Goal: Information Seeking & Learning: Check status

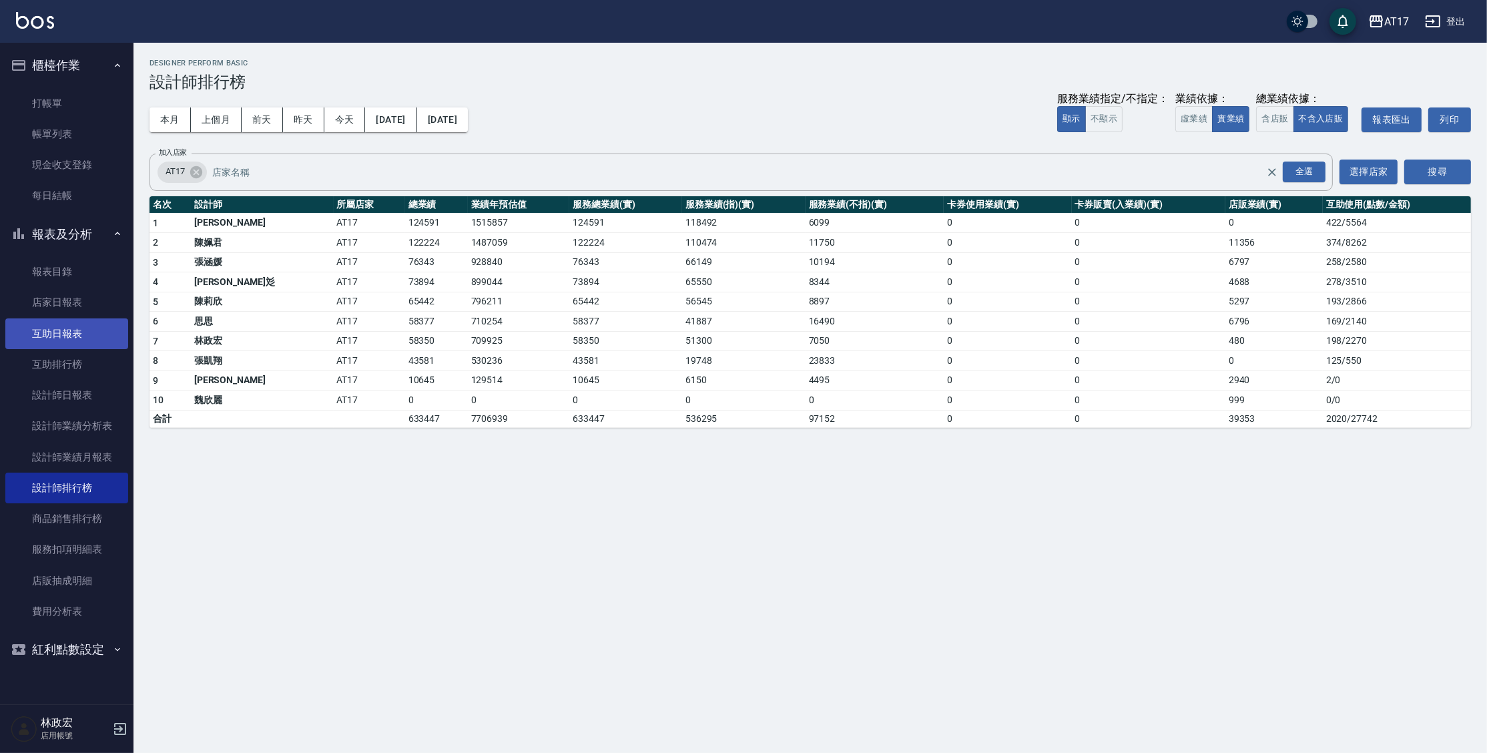
click at [65, 332] on link "互助日報表" at bounding box center [66, 333] width 123 height 31
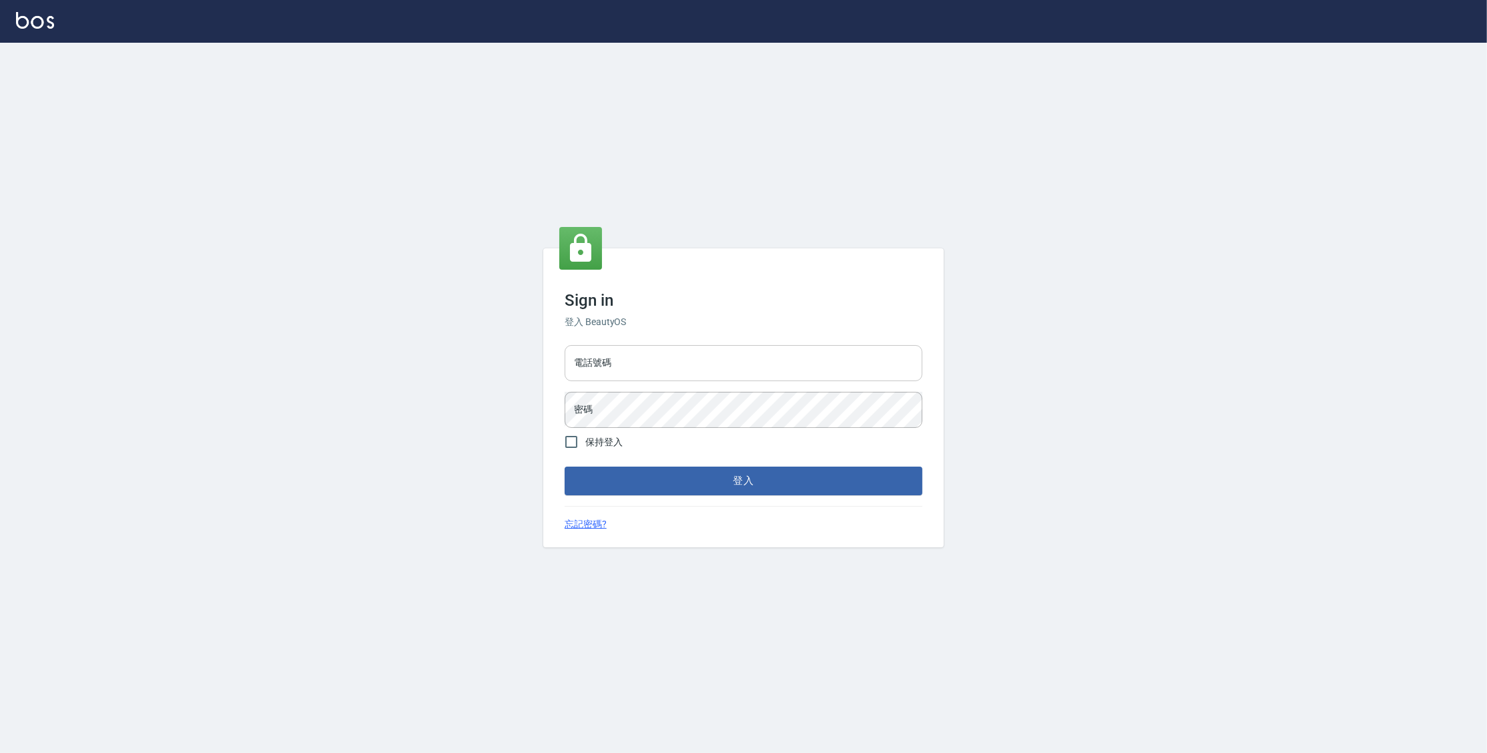
drag, startPoint x: 675, startPoint y: 340, endPoint x: 675, endPoint y: 350, distance: 9.3
click at [675, 345] on div "電話號碼 電話號碼 密碼 密碼" at bounding box center [743, 386] width 368 height 93
click at [676, 350] on input "電話號碼" at bounding box center [744, 363] width 358 height 36
type input "0977380821"
drag, startPoint x: 614, startPoint y: 368, endPoint x: 583, endPoint y: 358, distance: 33.1
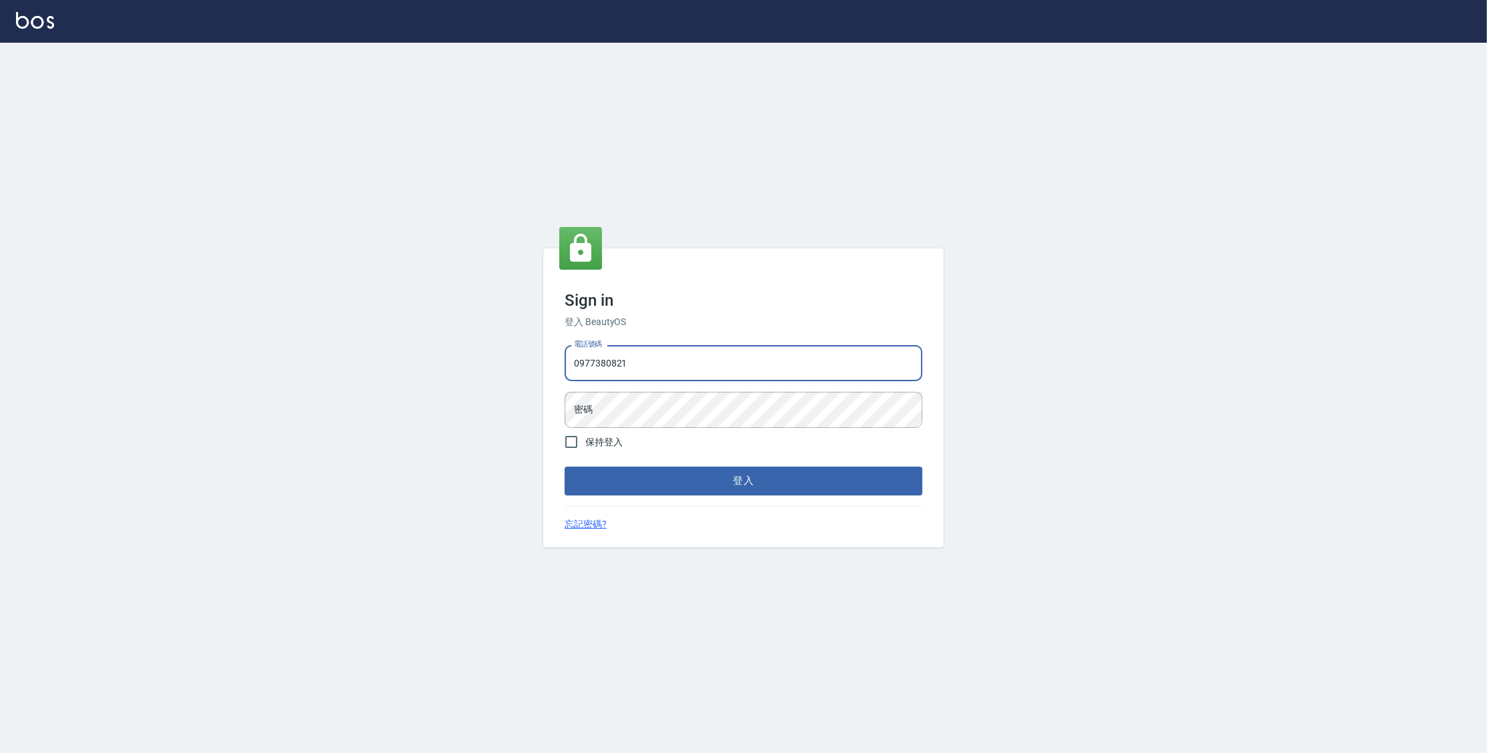
click at [583, 358] on input "0977380821" at bounding box center [744, 363] width 358 height 36
drag, startPoint x: 583, startPoint y: 358, endPoint x: 597, endPoint y: 357, distance: 14.0
click at [583, 358] on input "0977380821" at bounding box center [744, 363] width 358 height 36
drag, startPoint x: 640, startPoint y: 360, endPoint x: 563, endPoint y: 354, distance: 77.1
click at [544, 358] on div "Sign in 登入 BeautyOS 電話號碼 0977380821 電話號碼 密碼 密碼 保持登入 登入 忘記密碼?" at bounding box center [743, 397] width 401 height 298
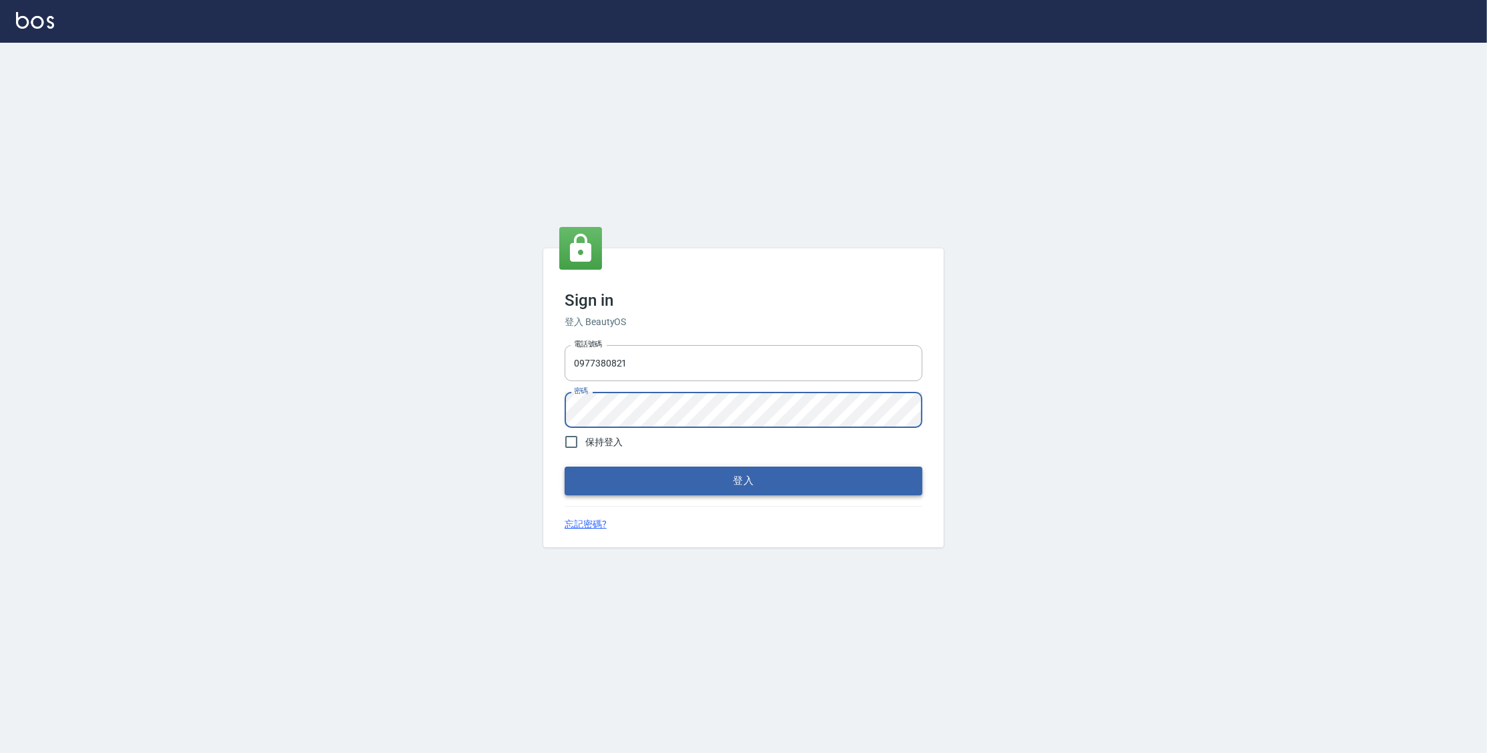
click at [565, 467] on button "登入" at bounding box center [744, 481] width 358 height 28
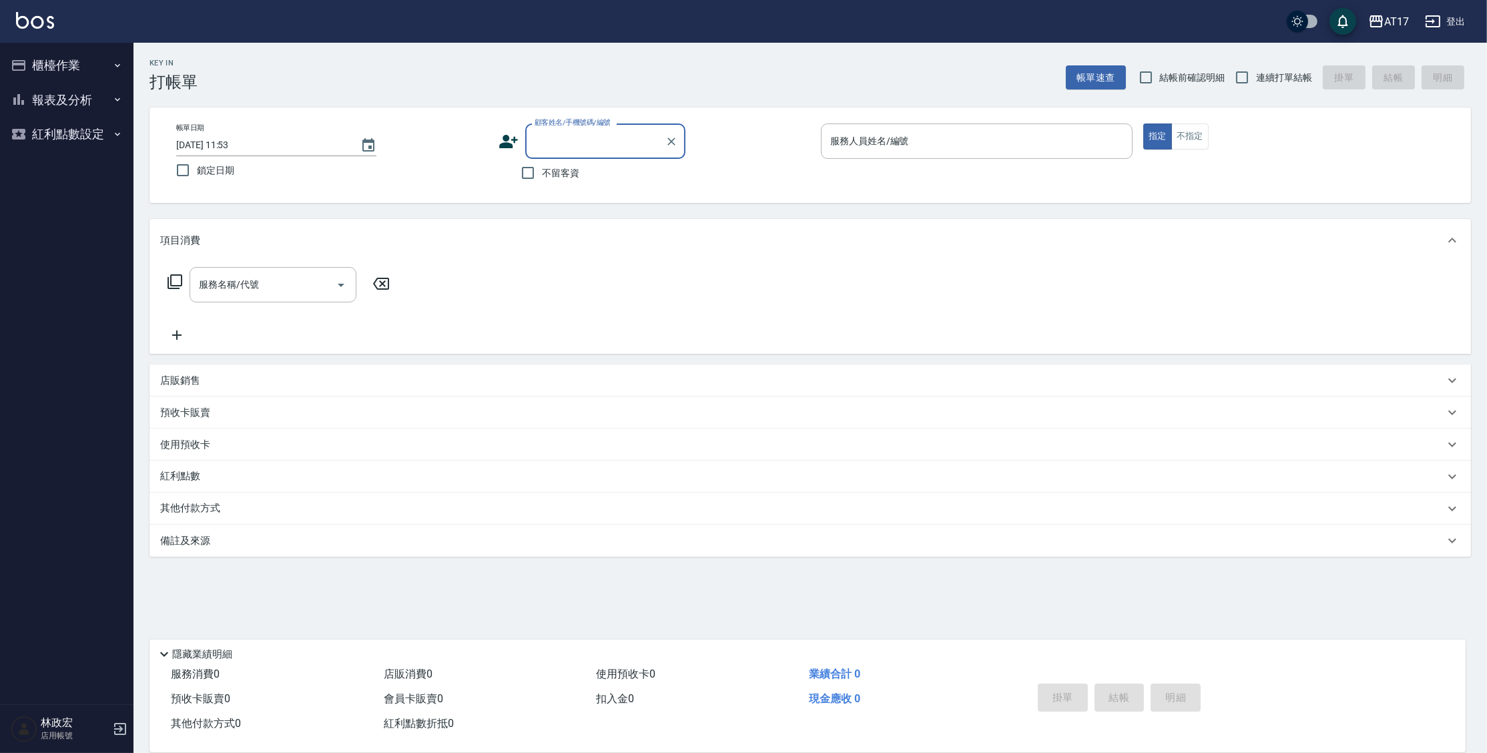
click at [51, 96] on button "報表及分析" at bounding box center [66, 100] width 123 height 35
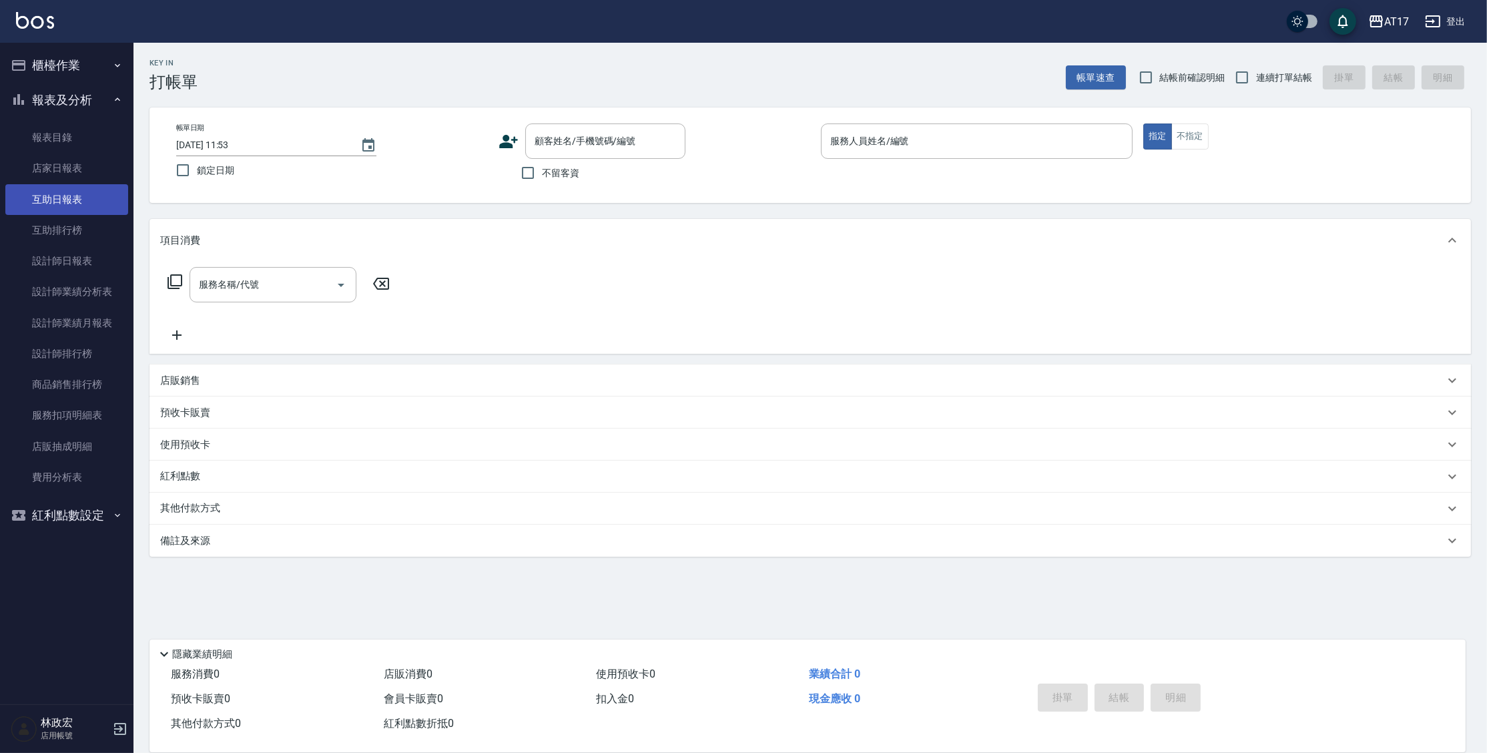
click at [73, 194] on link "互助日報表" at bounding box center [66, 199] width 123 height 31
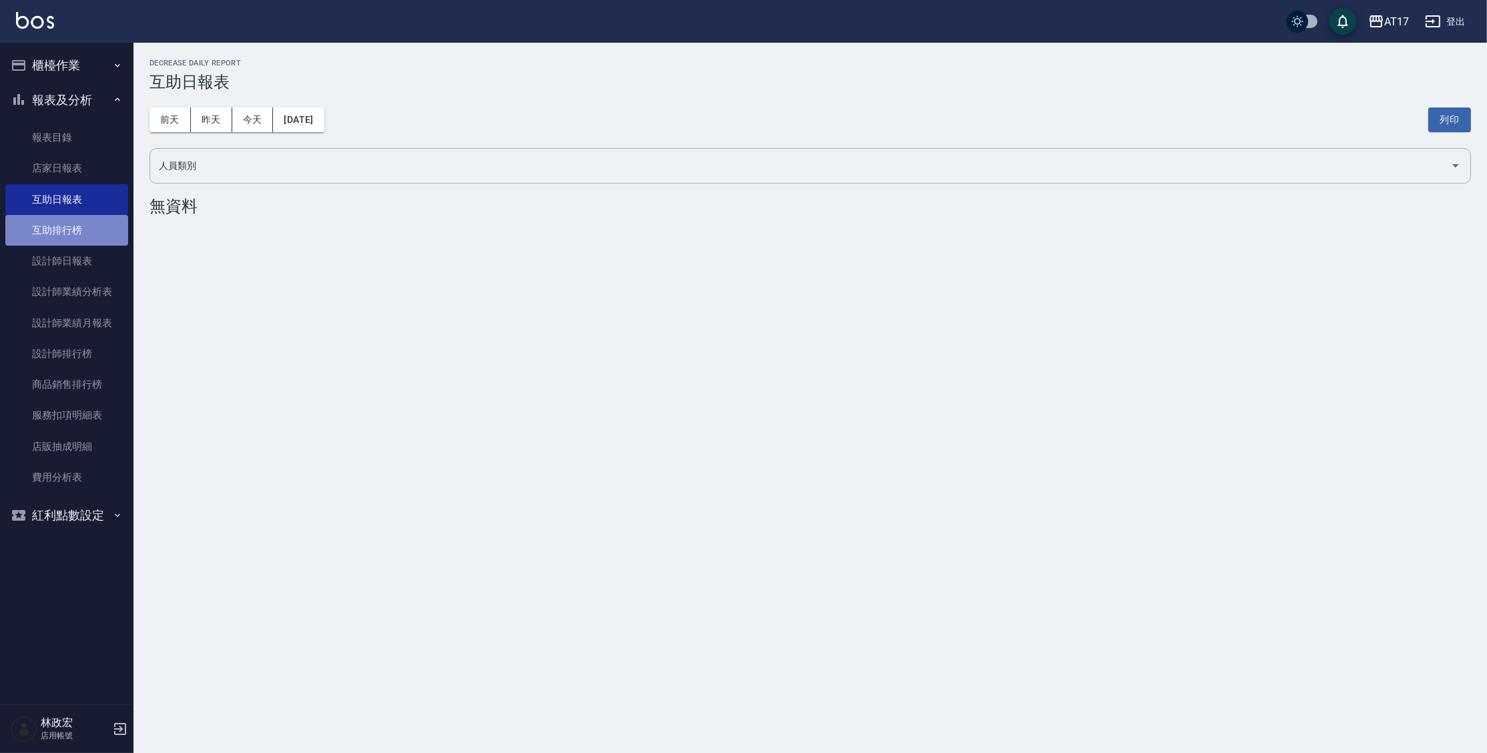
click at [69, 220] on link "互助排行榜" at bounding box center [66, 230] width 123 height 31
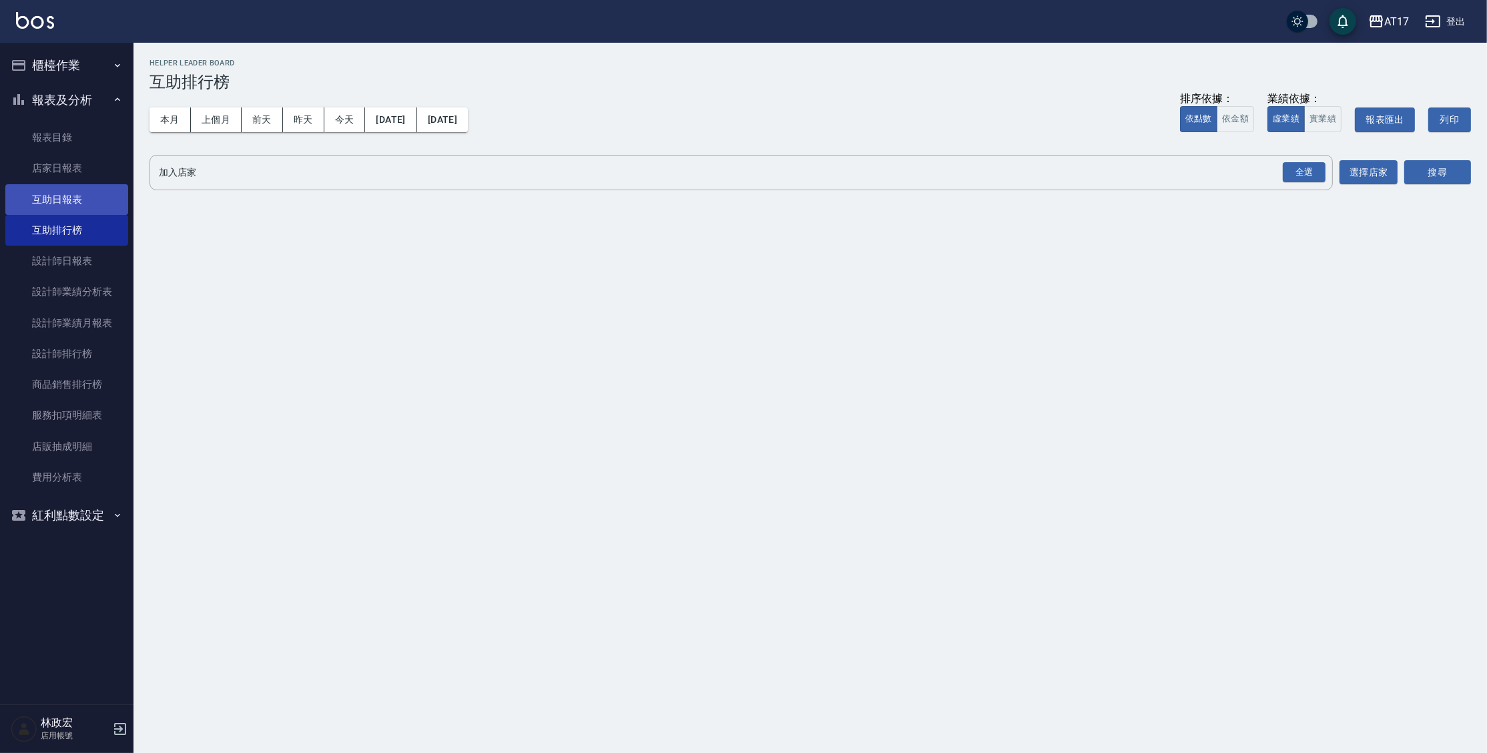
click at [72, 200] on link "互助日報表" at bounding box center [66, 199] width 123 height 31
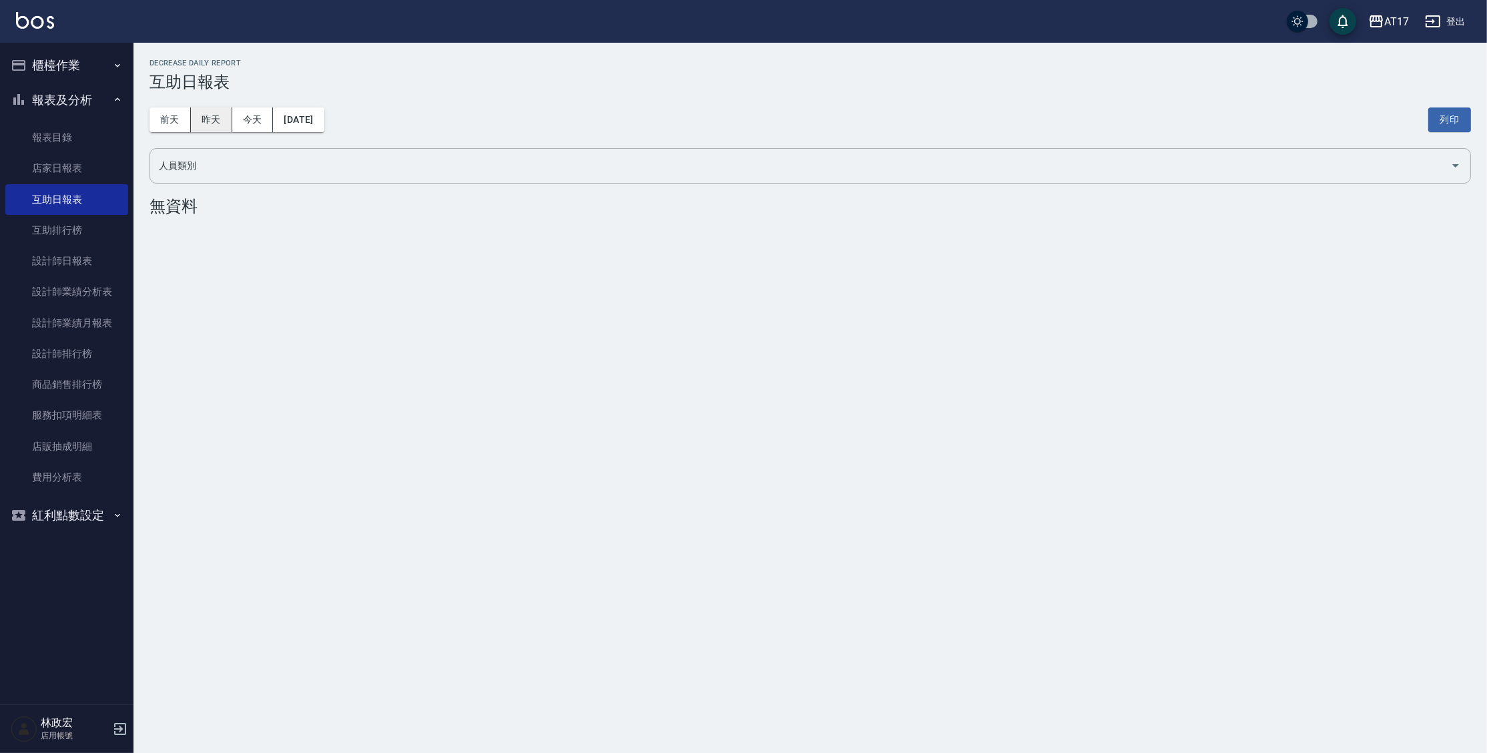
click at [216, 121] on button "昨天" at bounding box center [211, 119] width 41 height 25
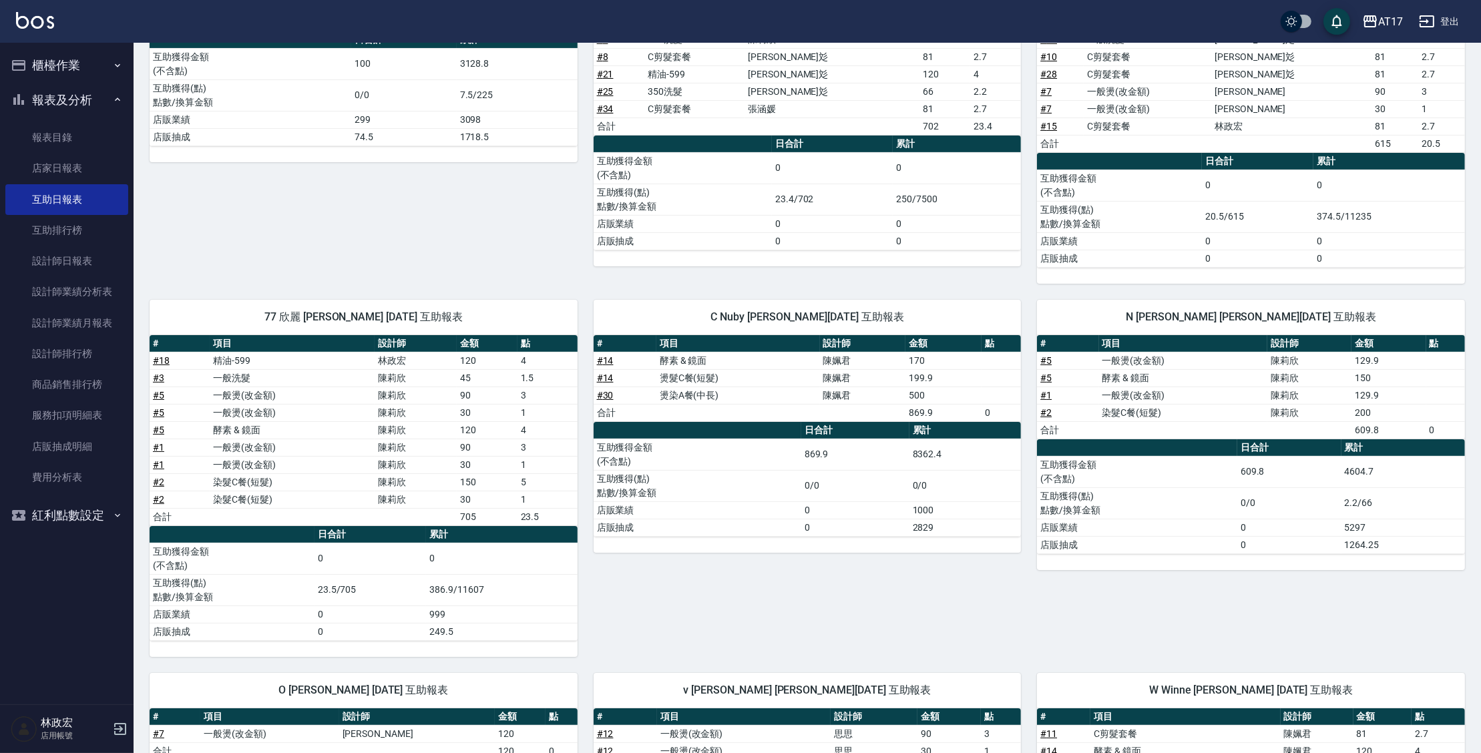
scroll to position [267, 0]
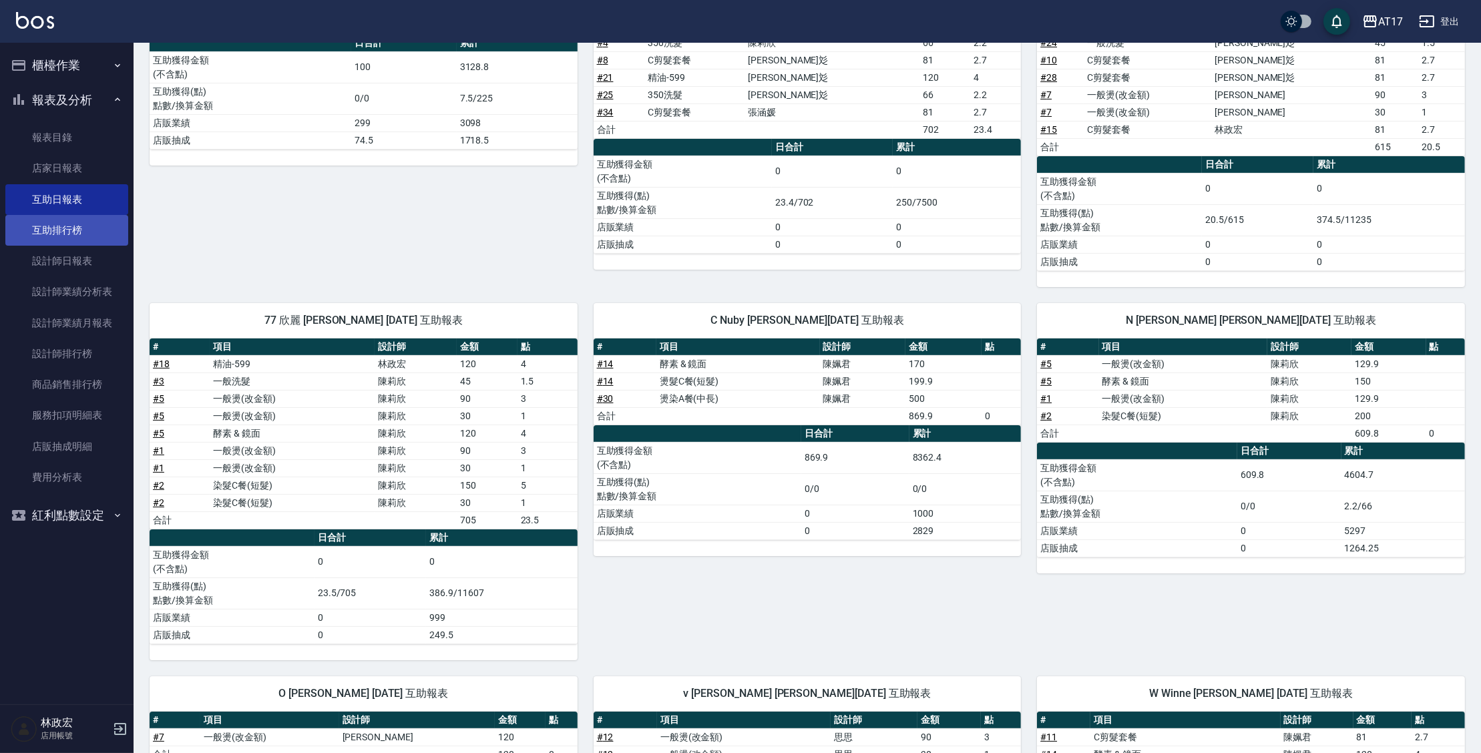
click at [88, 235] on link "互助排行榜" at bounding box center [66, 230] width 123 height 31
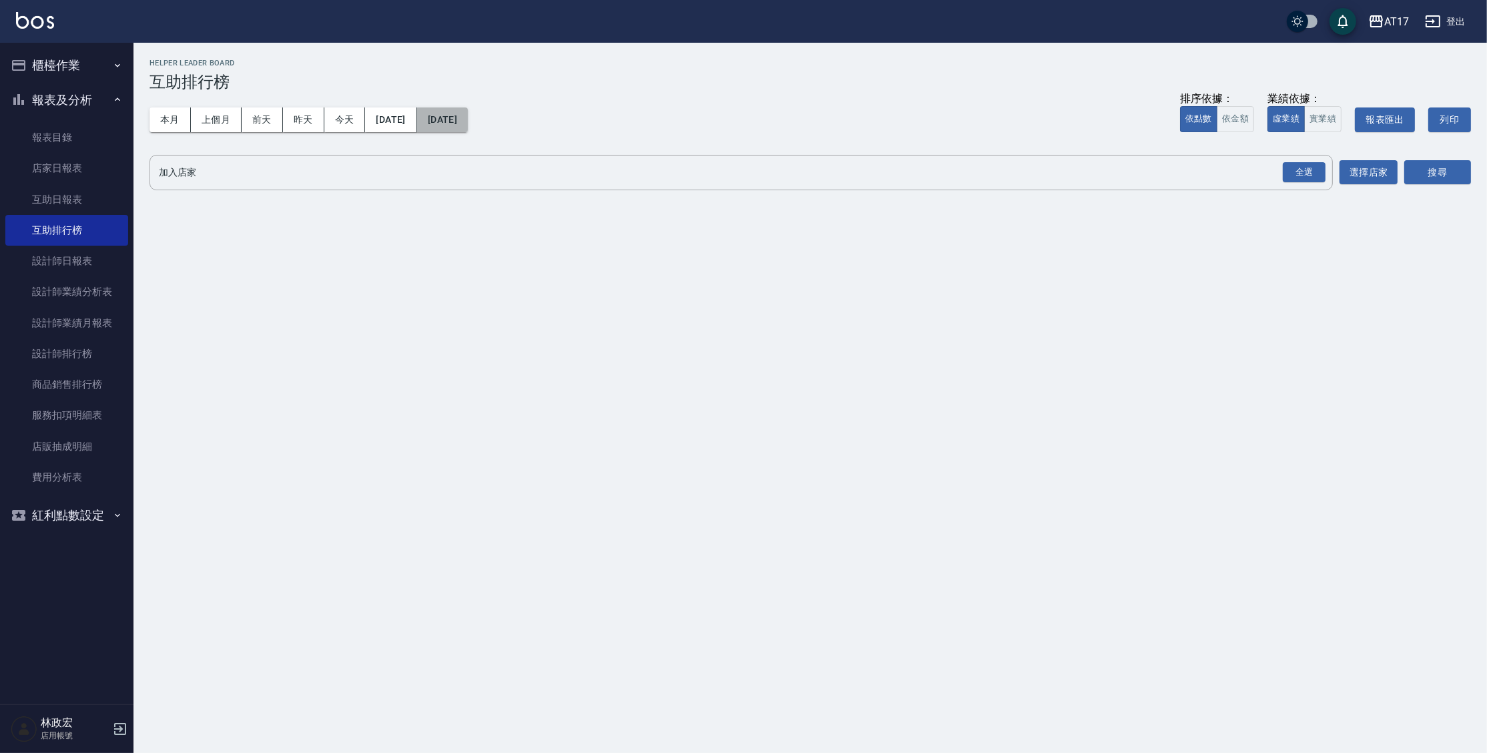
click at [456, 119] on button "[DATE]" at bounding box center [442, 119] width 51 height 25
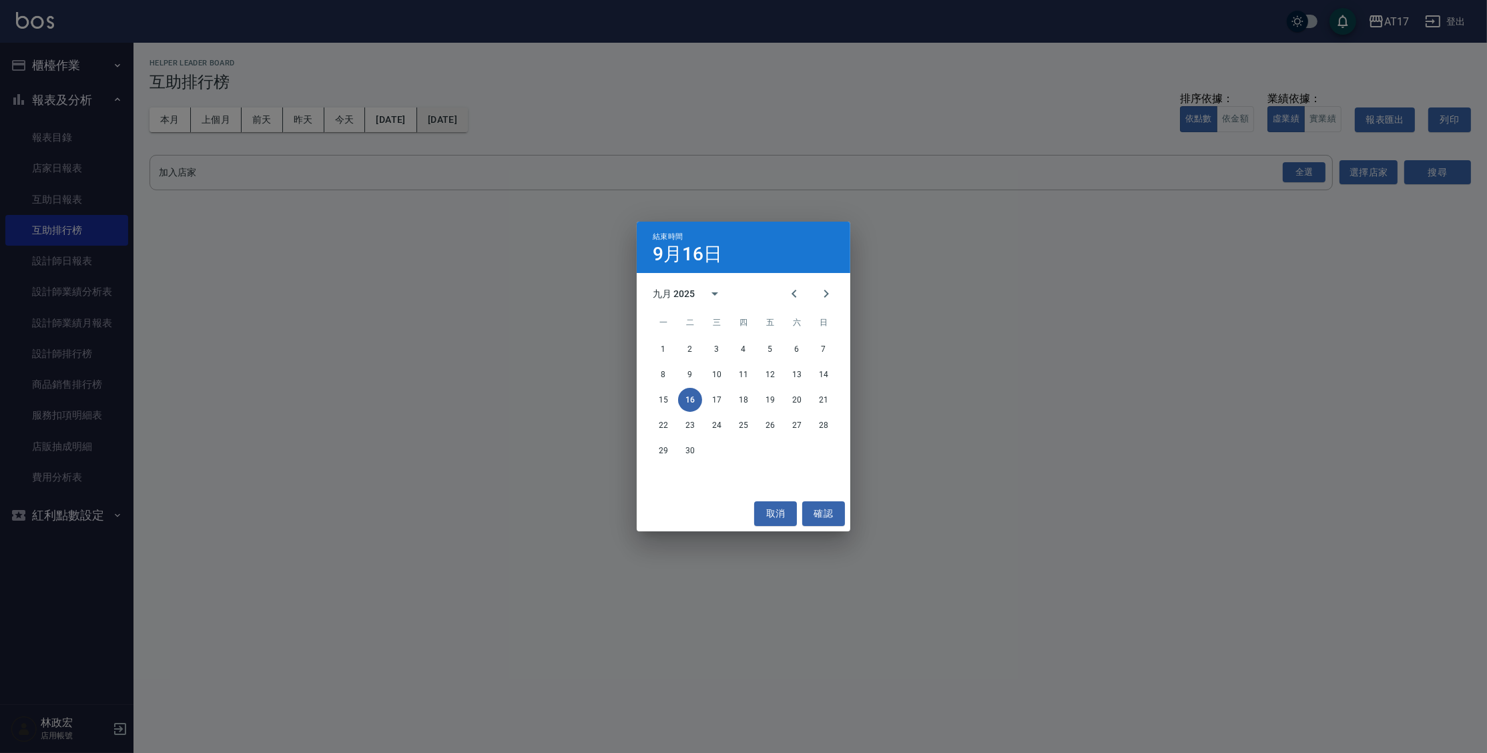
click at [456, 119] on div "結束時間 9月16日 九月 2025 一 二 三 四 五 六 日 1 2 3 4 5 6 7 8 9 10 11 12 13 14 15 16 17 18 1…" at bounding box center [743, 376] width 1487 height 753
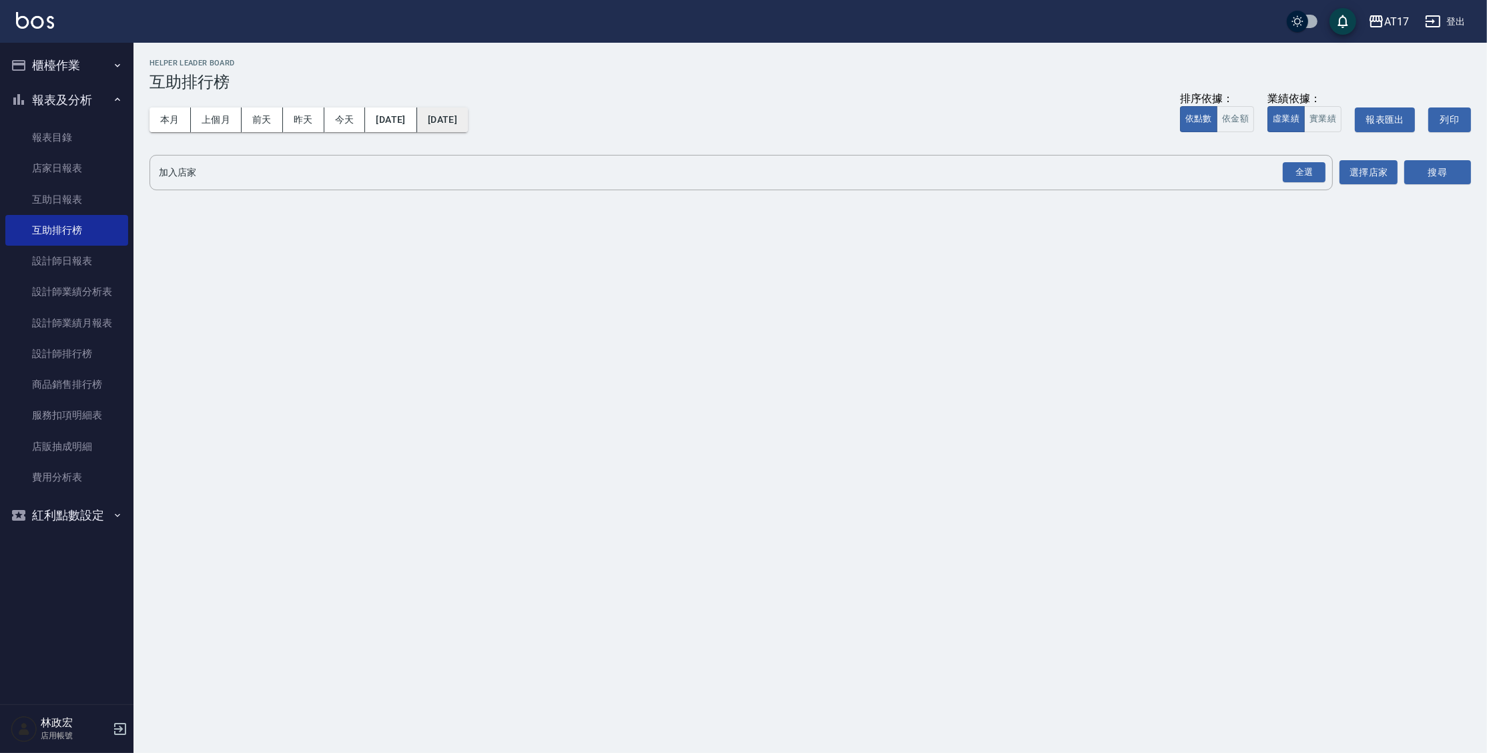
click at [468, 115] on button "[DATE]" at bounding box center [442, 119] width 51 height 25
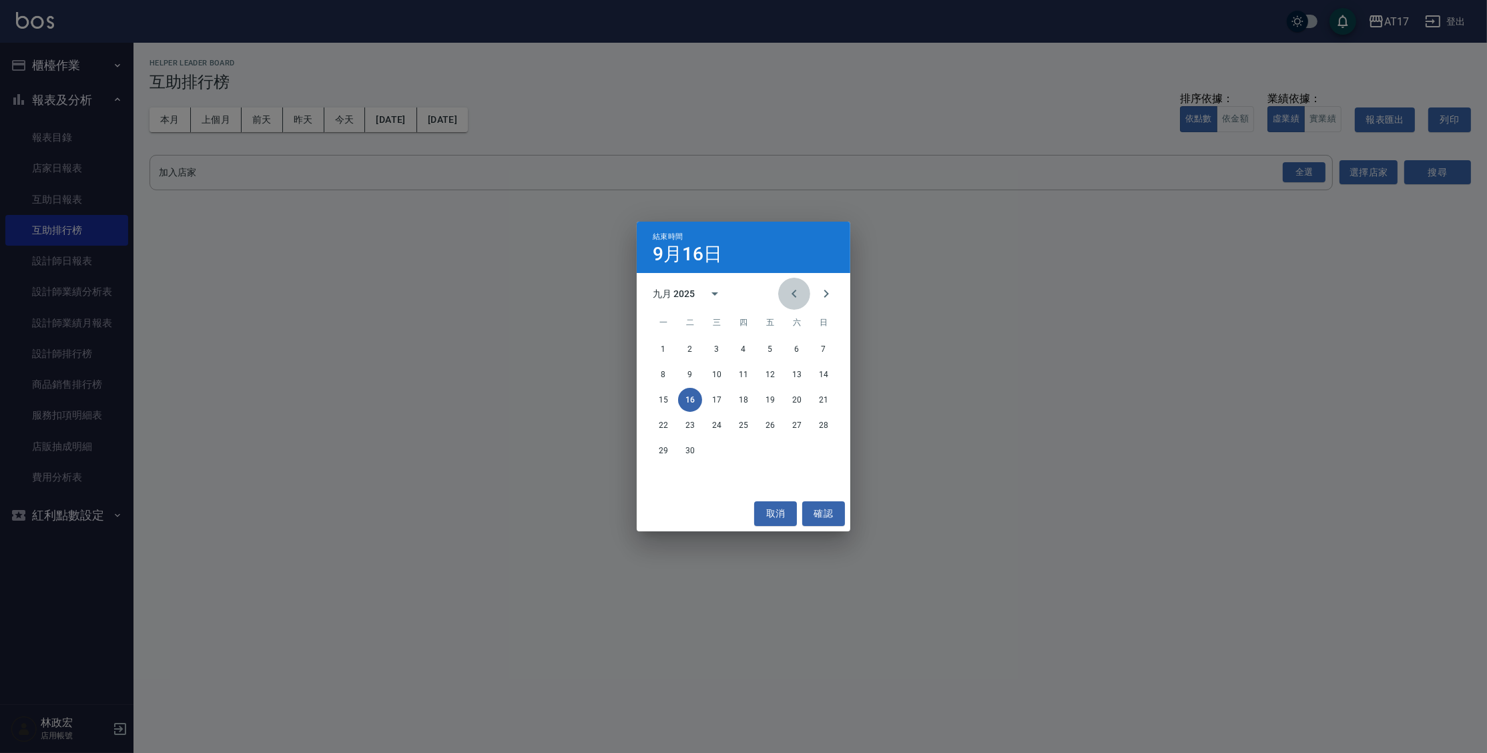
click at [794, 296] on icon "Previous month" at bounding box center [794, 294] width 5 height 8
click at [800, 394] on button "16" at bounding box center [797, 400] width 24 height 24
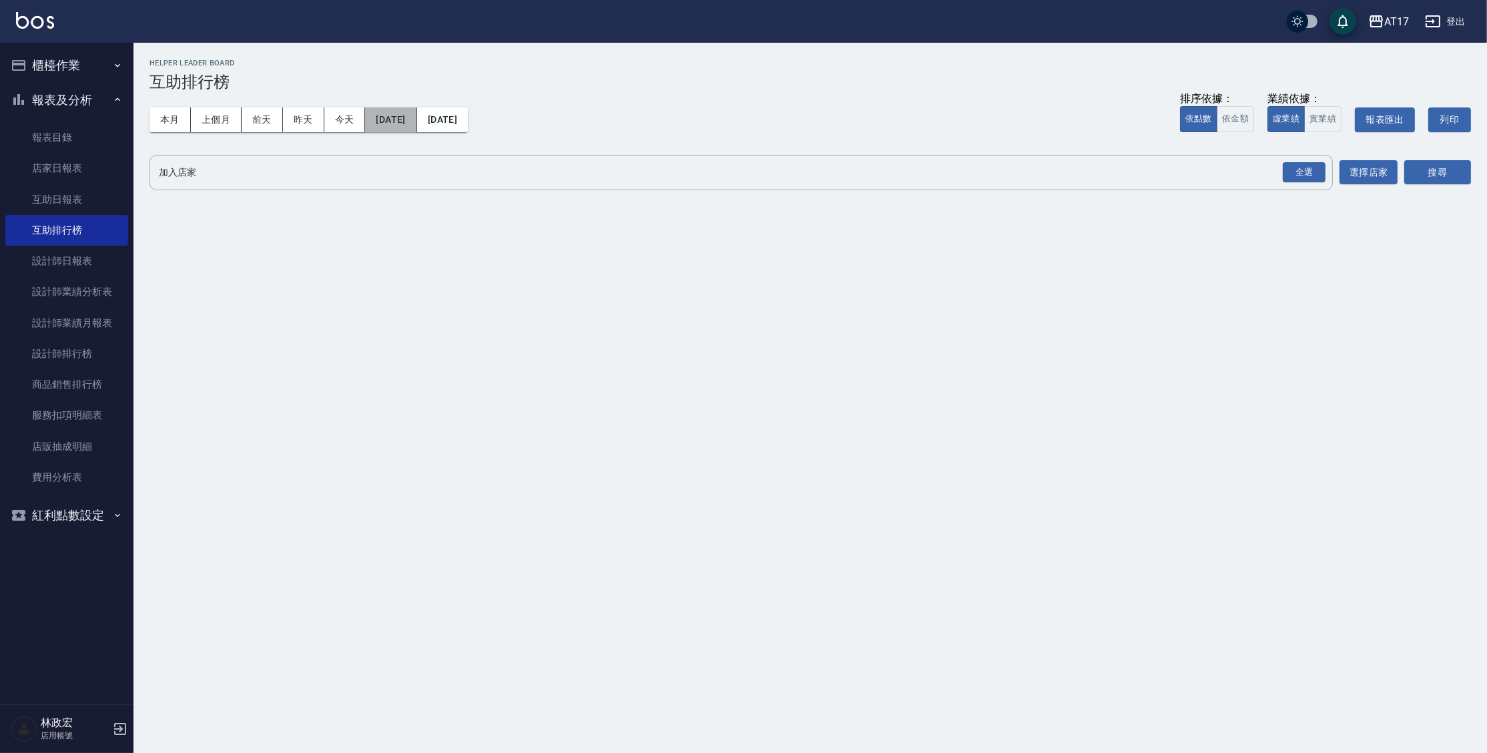
click at [395, 123] on button "2025/08/16" at bounding box center [390, 119] width 51 height 25
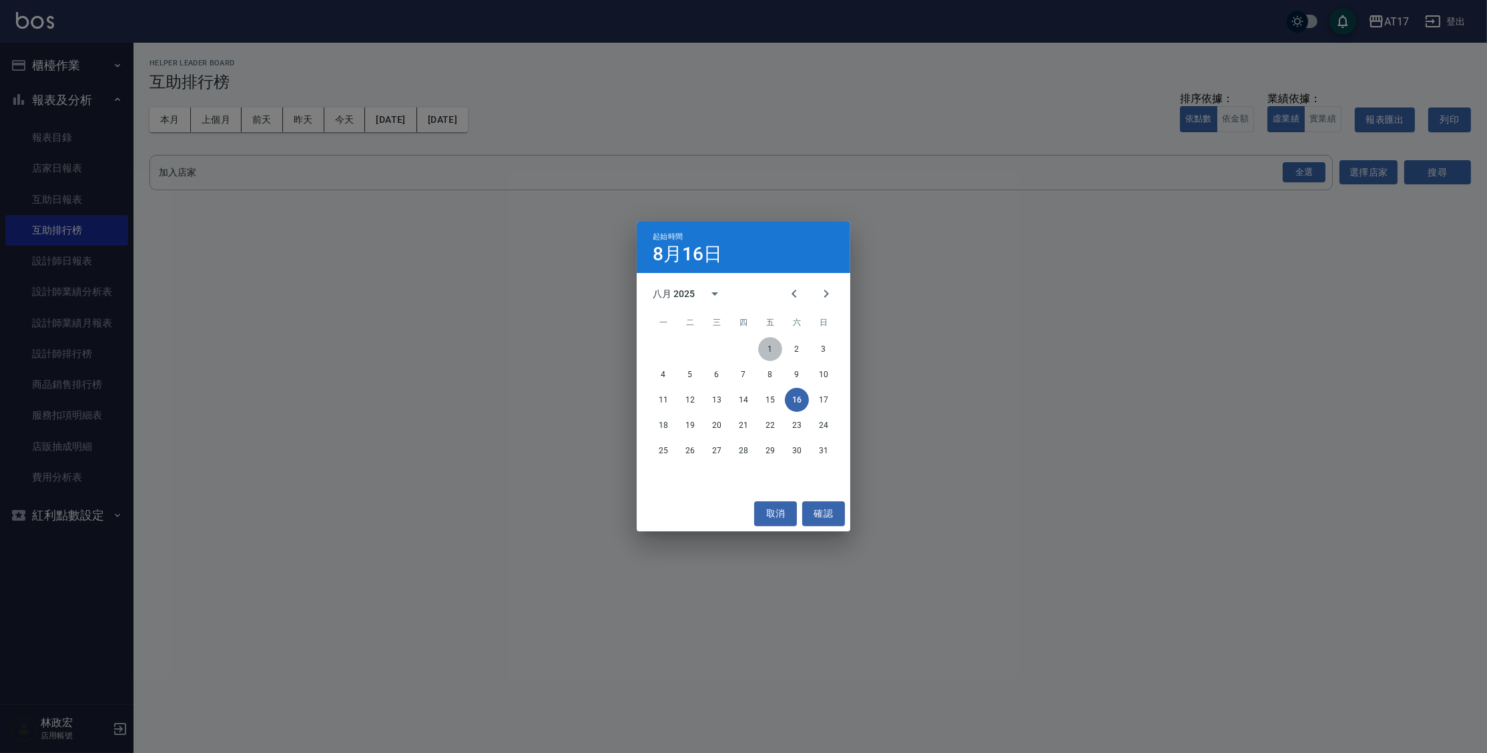
click at [768, 350] on button "1" at bounding box center [770, 349] width 24 height 24
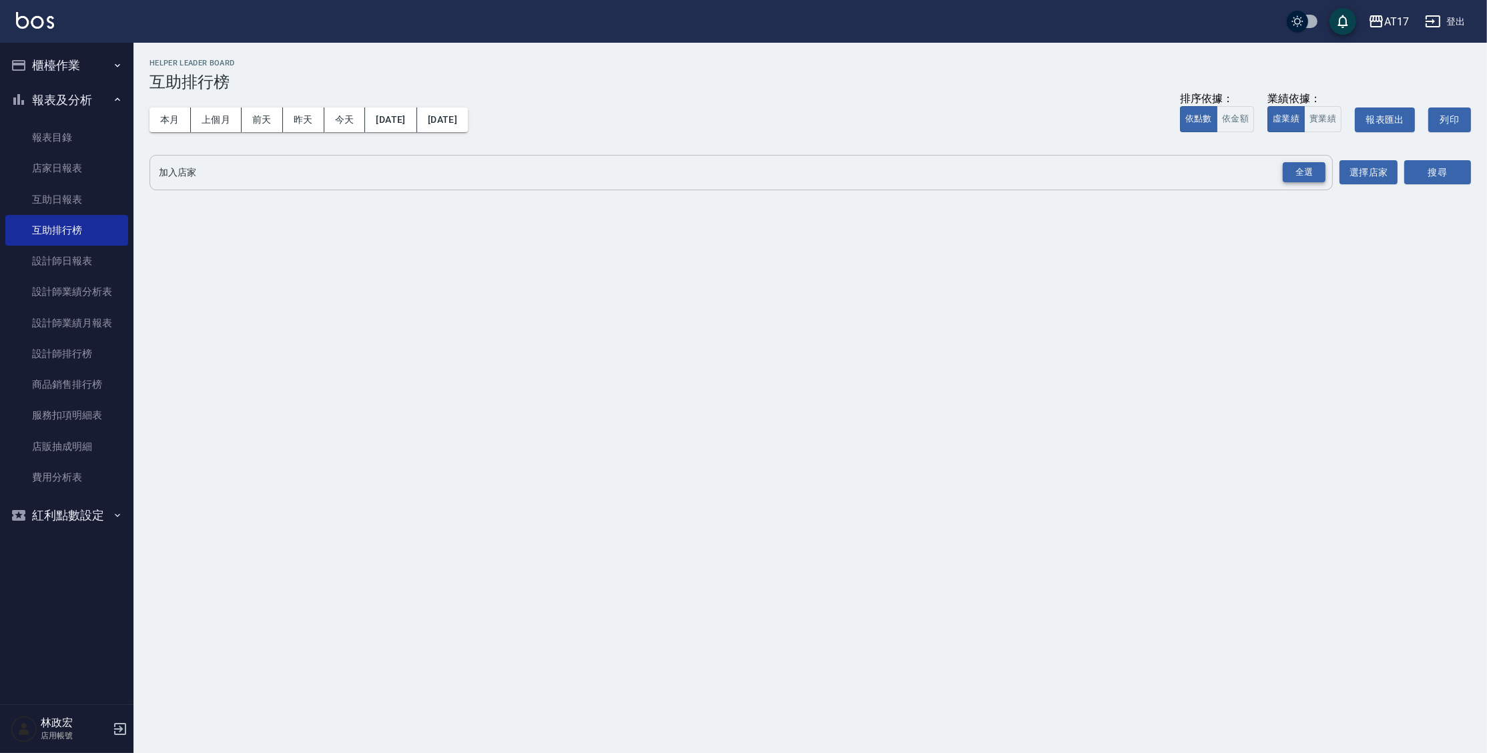
click at [1304, 172] on div "全選" at bounding box center [1304, 172] width 43 height 21
click at [1440, 179] on button "搜尋" at bounding box center [1437, 173] width 67 height 25
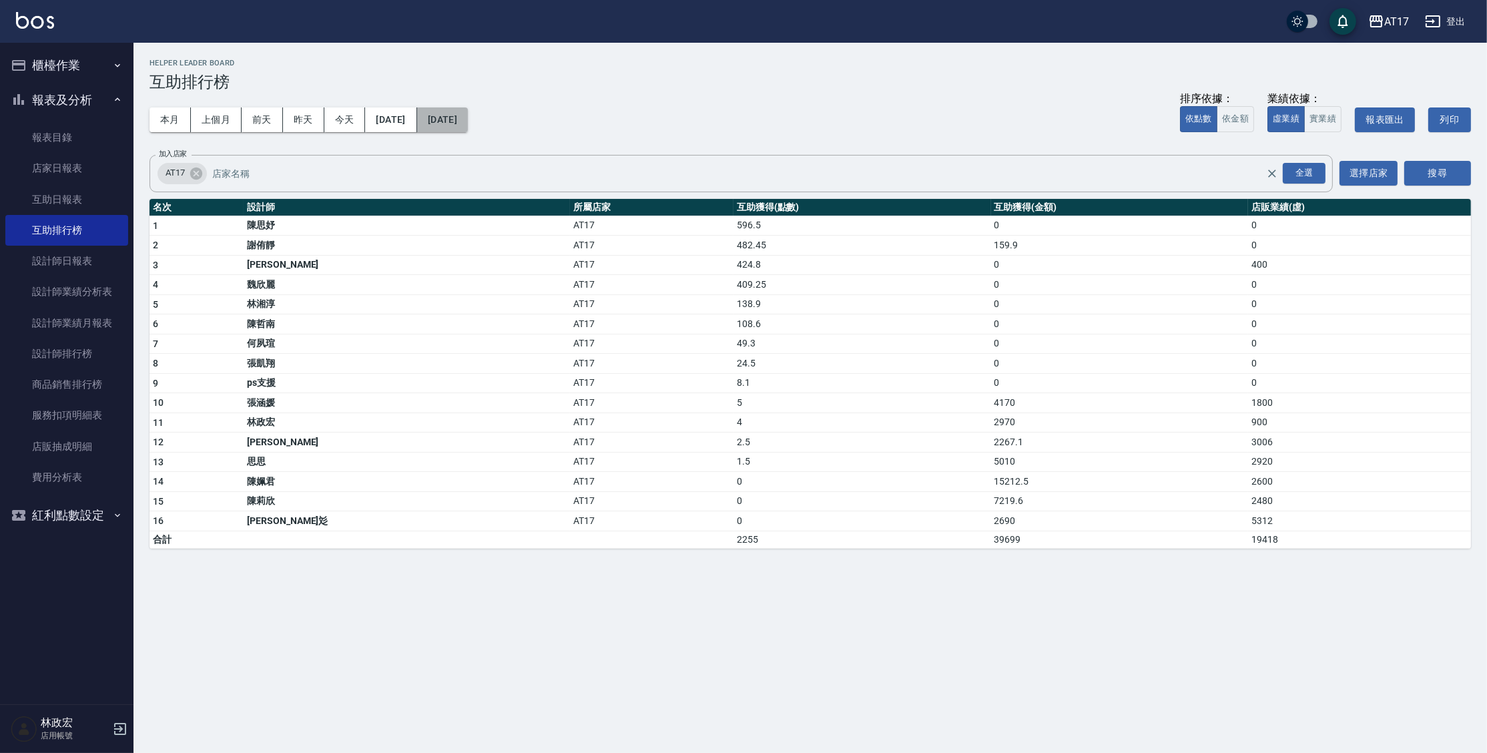
click at [468, 125] on button "2025/08/16" at bounding box center [442, 119] width 51 height 25
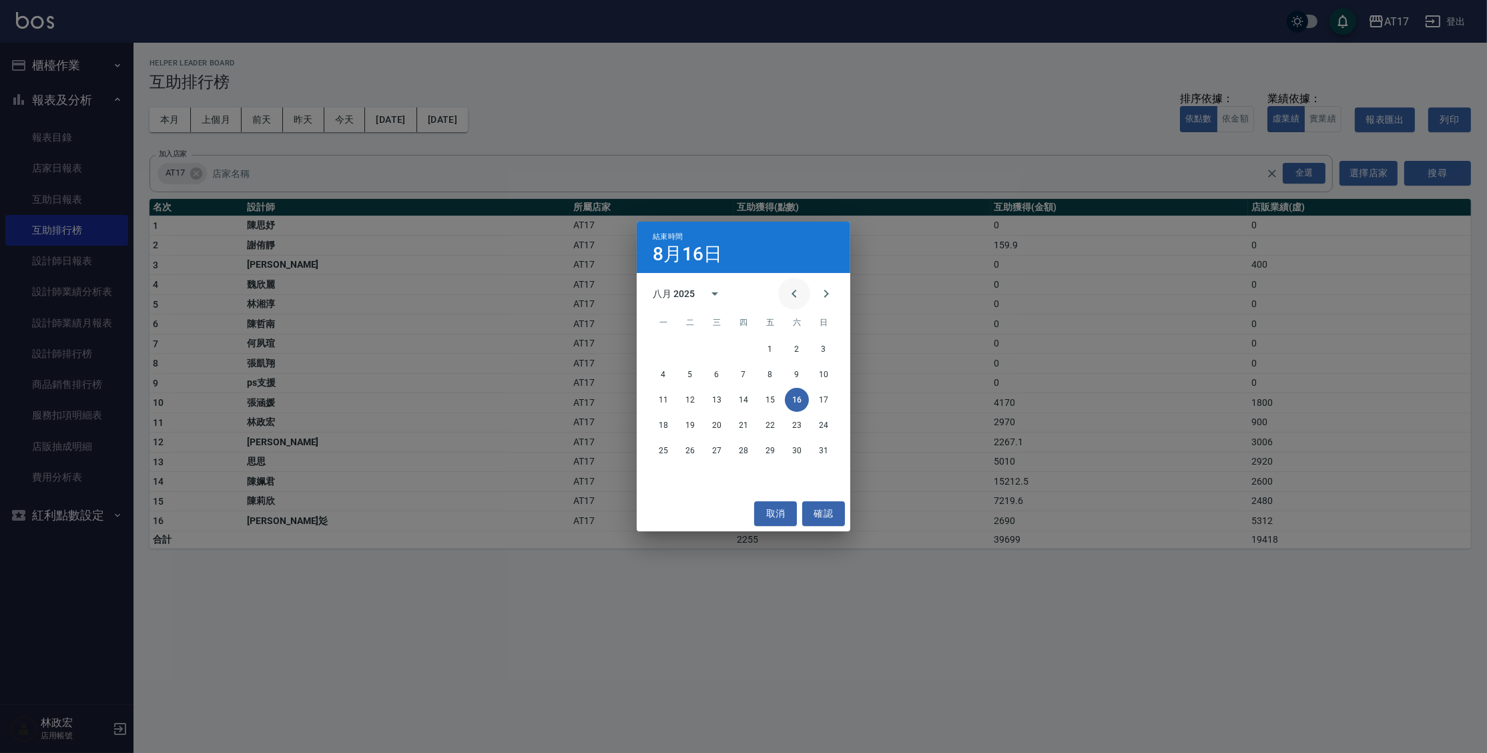
click at [798, 294] on icon "Previous month" at bounding box center [794, 294] width 16 height 16
click at [719, 399] on button "16" at bounding box center [717, 400] width 24 height 24
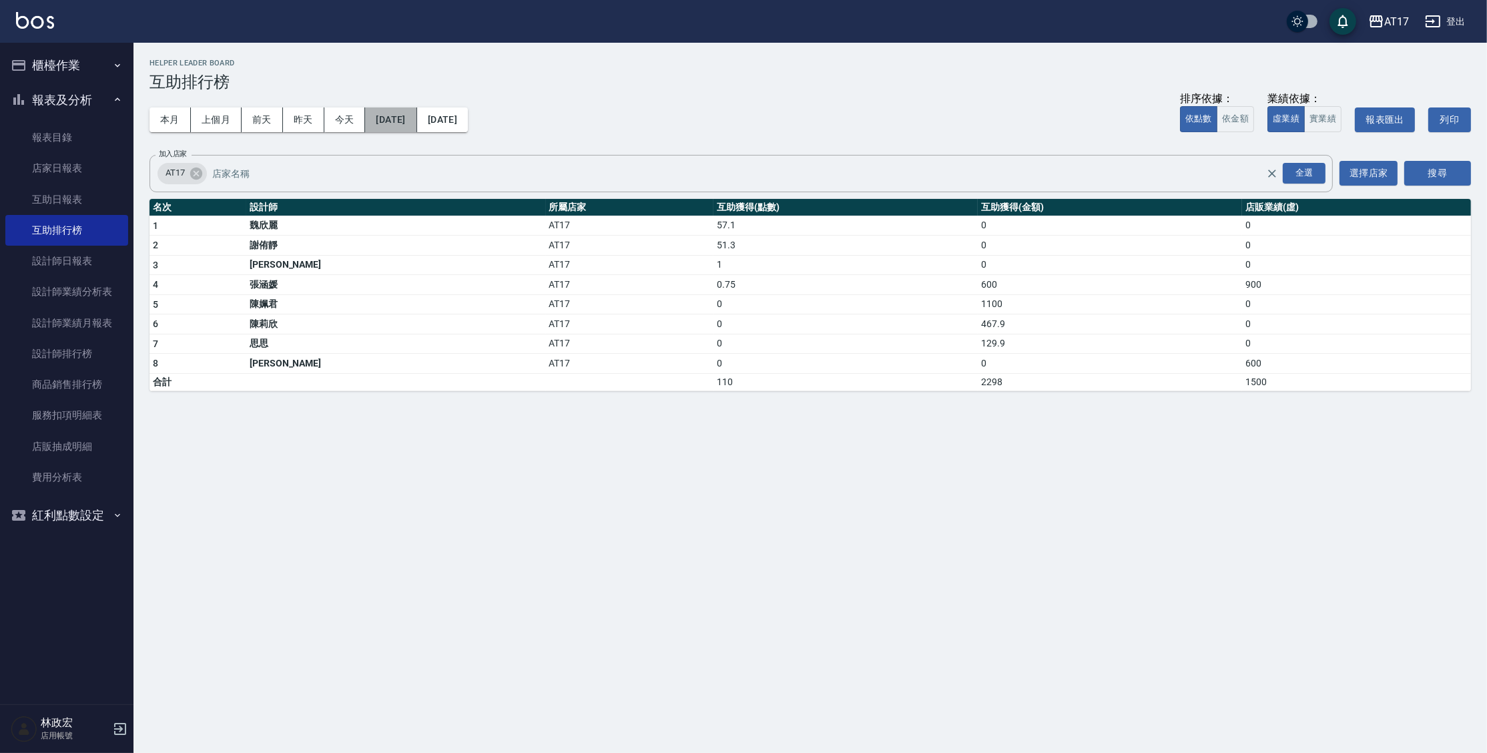
click at [414, 119] on button "2025/07/16" at bounding box center [390, 119] width 51 height 25
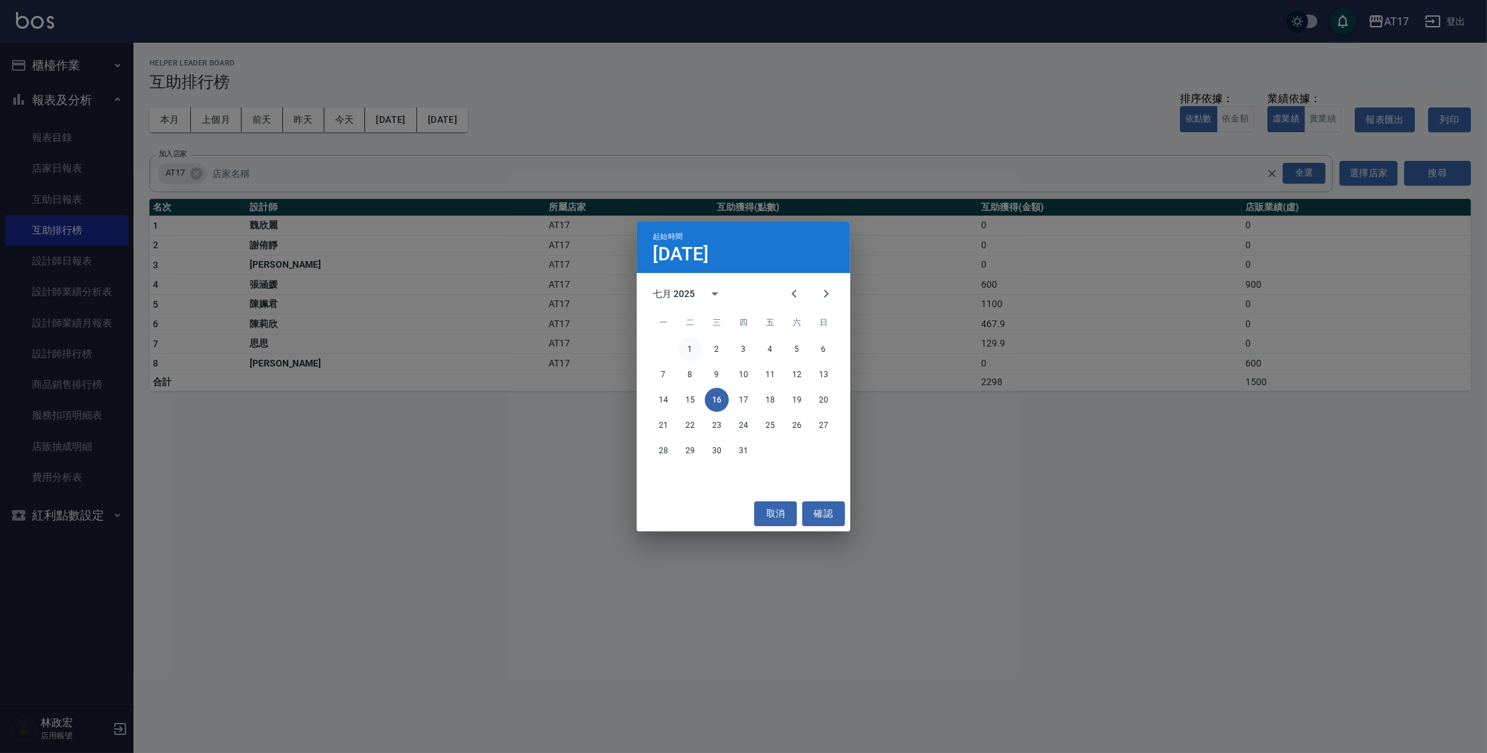
click at [688, 346] on button "1" at bounding box center [690, 349] width 24 height 24
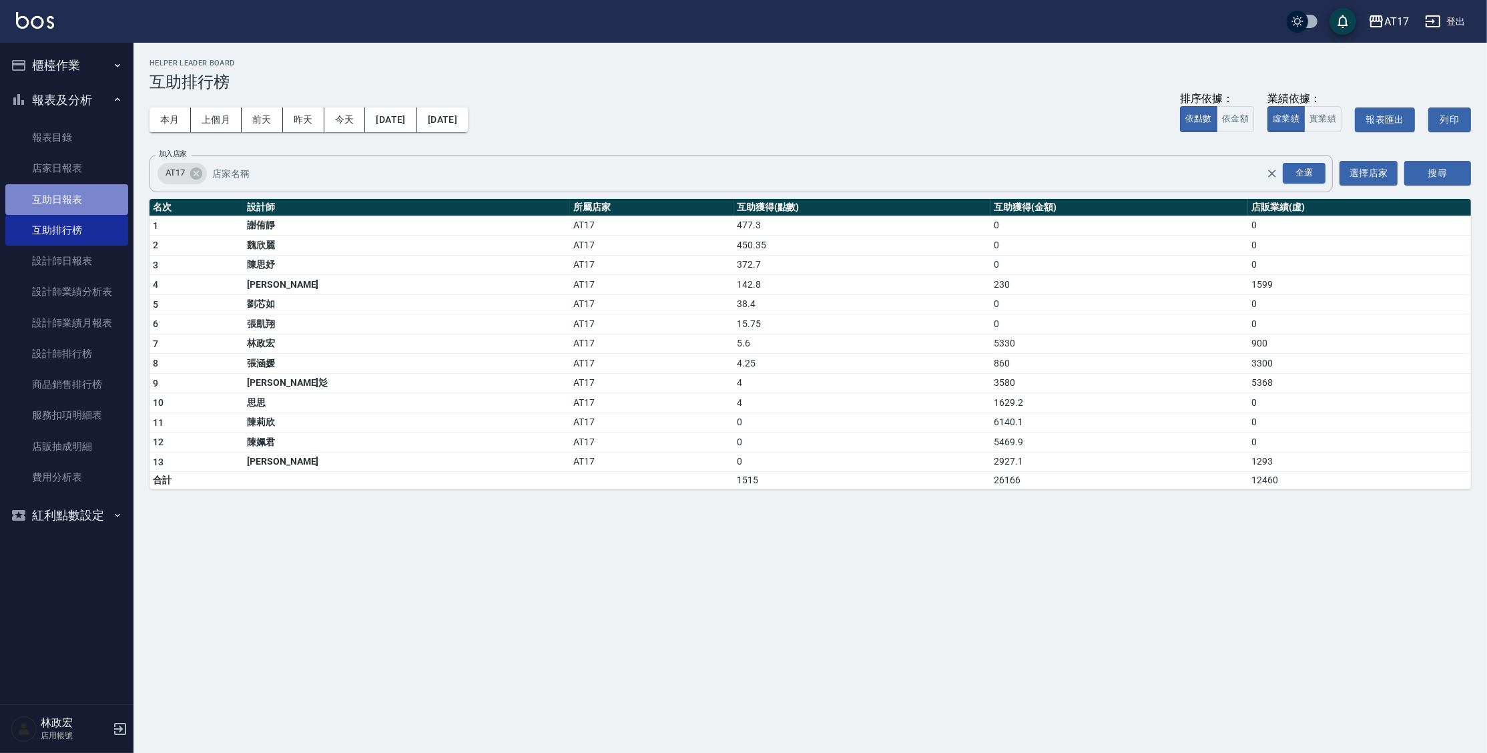
click at [59, 204] on link "互助日報表" at bounding box center [66, 199] width 123 height 31
